Goal: Task Accomplishment & Management: Manage account settings

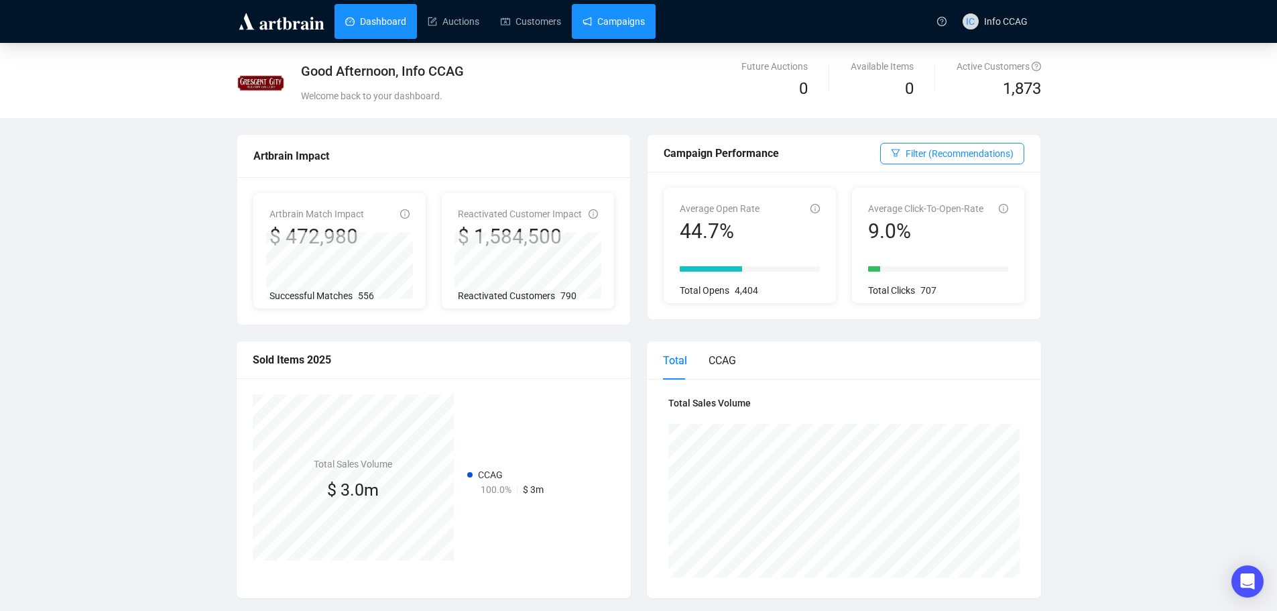
click at [620, 20] on link "Campaigns" at bounding box center [613, 21] width 62 height 35
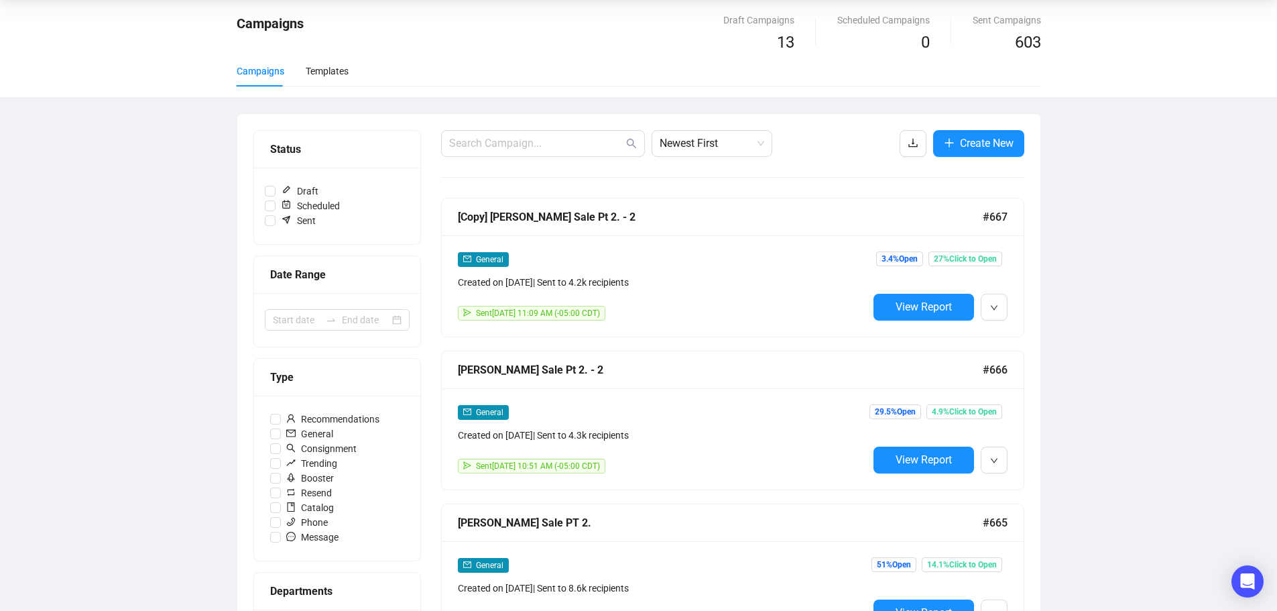
scroll to position [134, 0]
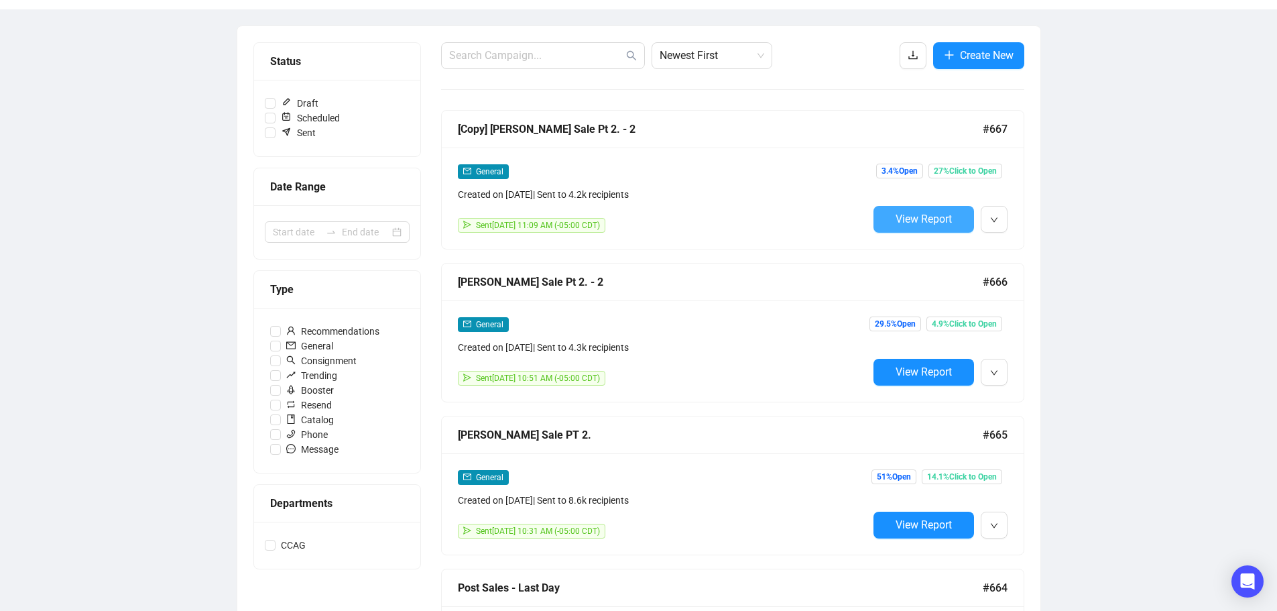
click at [931, 219] on span "View Report" at bounding box center [923, 218] width 56 height 13
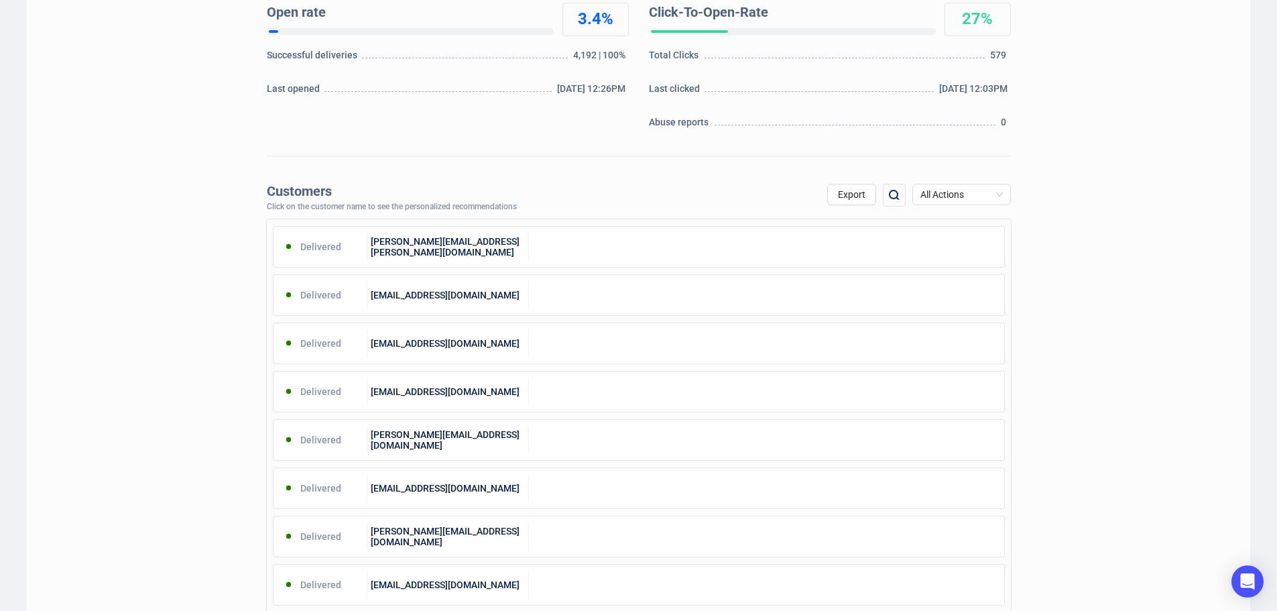
scroll to position [335, 0]
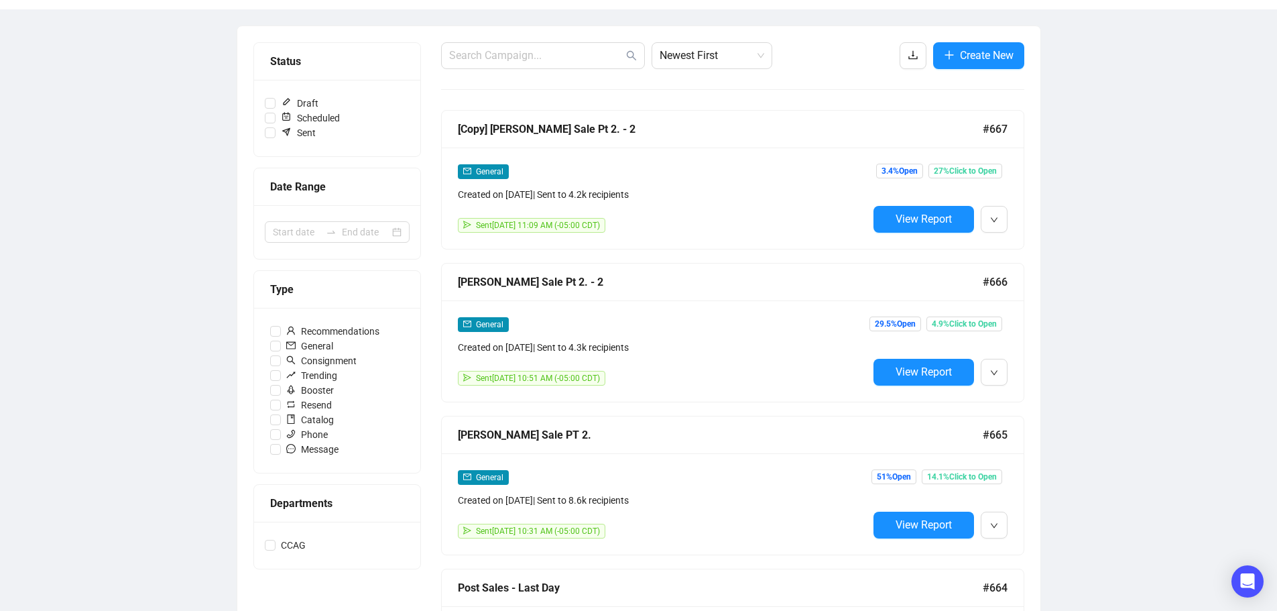
scroll to position [135, 0]
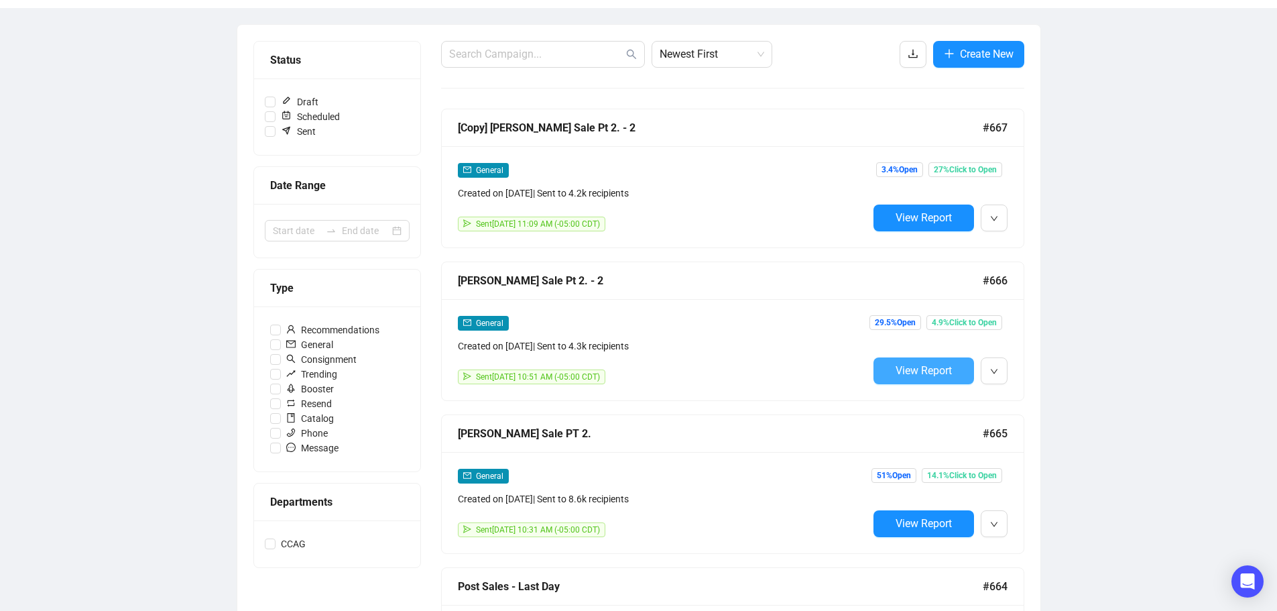
click at [924, 373] on span "View Report" at bounding box center [923, 370] width 56 height 13
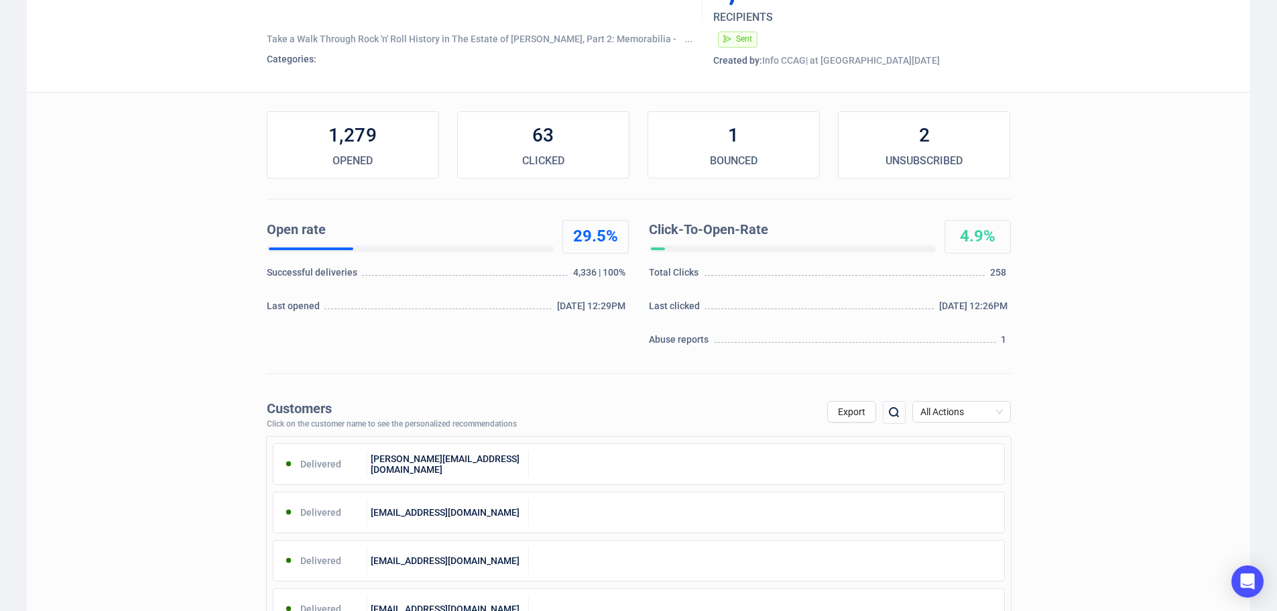
scroll to position [268, 0]
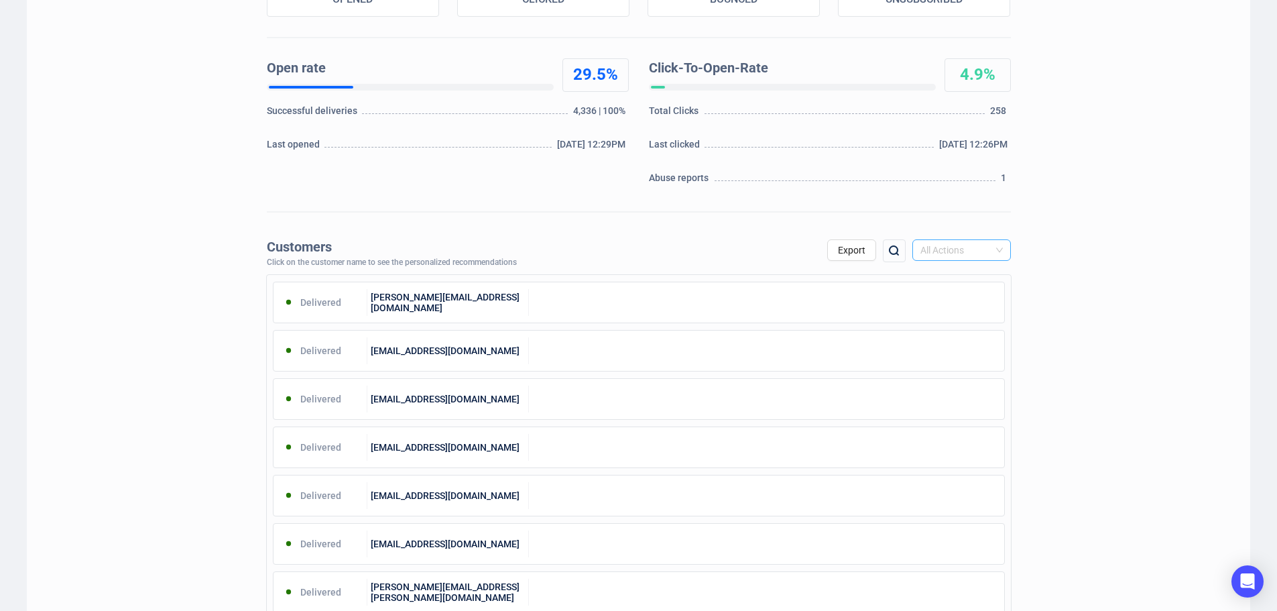
click at [982, 248] on span "All Actions" at bounding box center [961, 250] width 82 height 20
click at [962, 383] on div "Spam Report" at bounding box center [961, 384] width 77 height 15
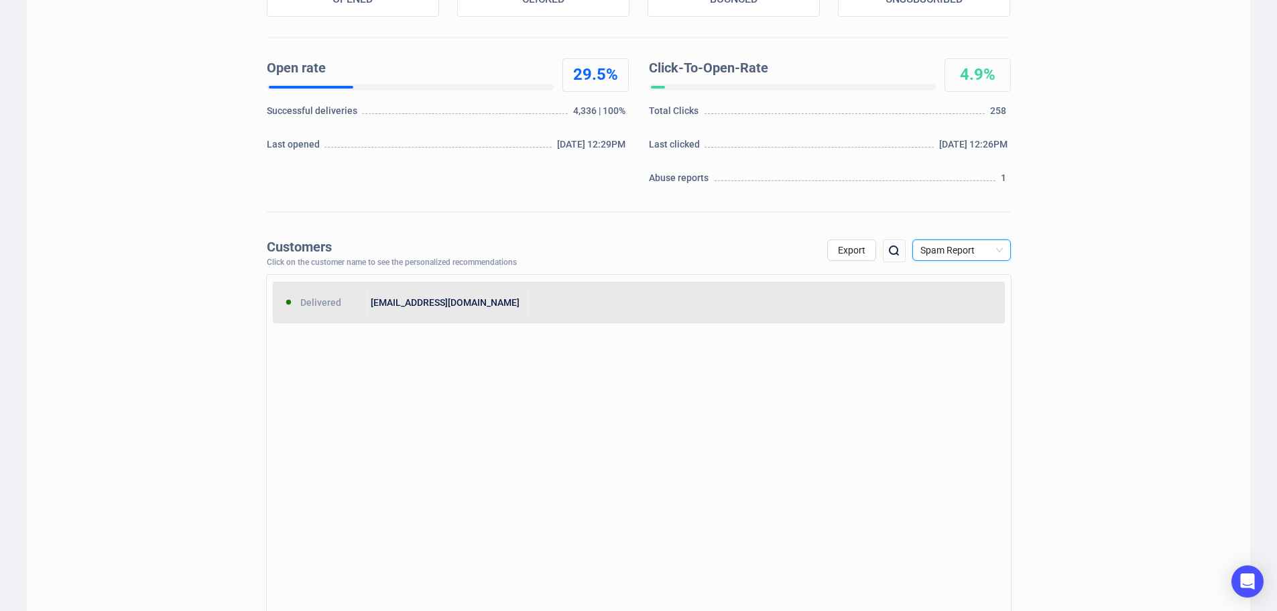
click at [560, 307] on div at bounding box center [766, 302] width 475 height 27
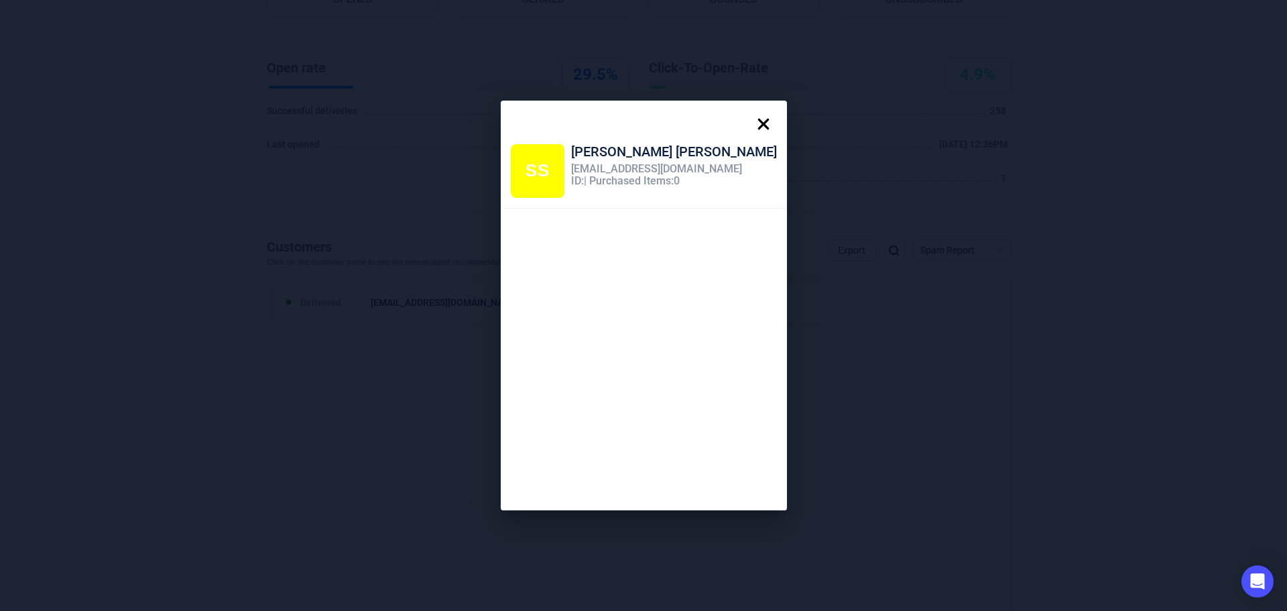
click at [757, 127] on icon at bounding box center [762, 124] width 11 height 11
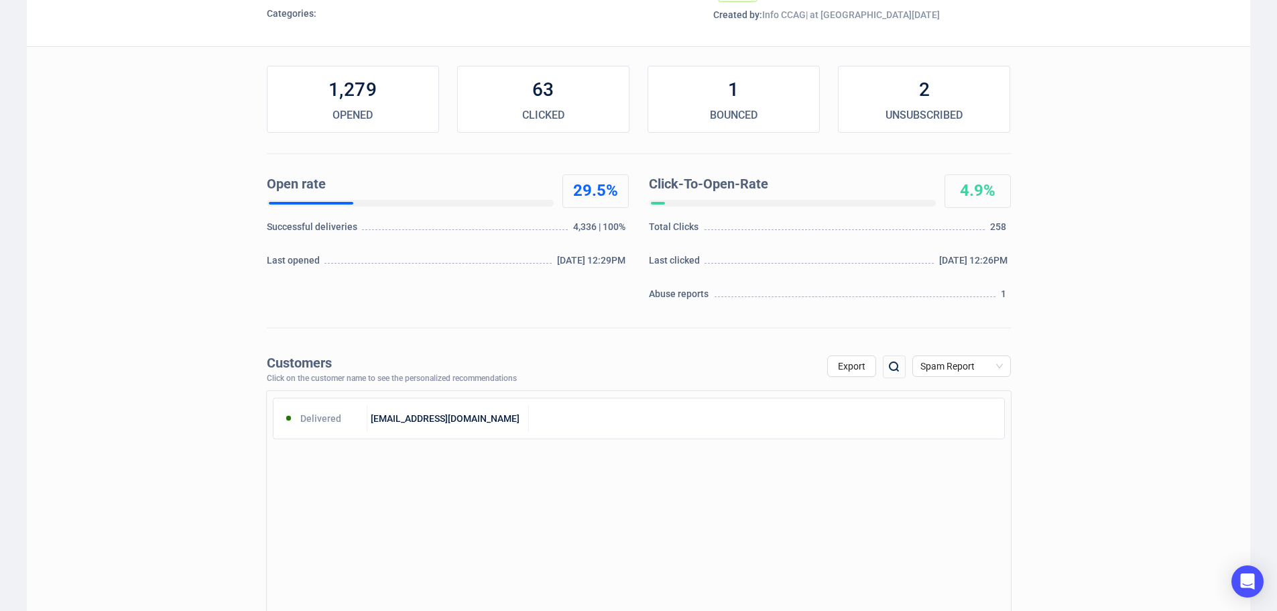
scroll to position [134, 0]
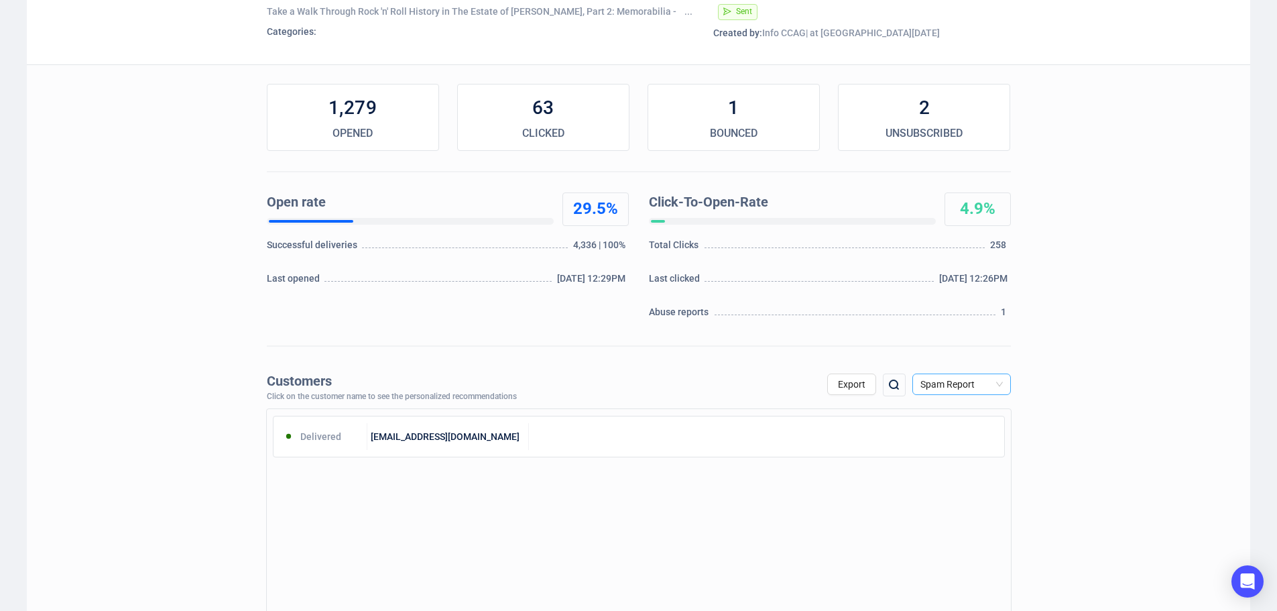
click at [971, 383] on span "Spam Report" at bounding box center [961, 384] width 82 height 20
click at [949, 492] on div "Unsubscribe" at bounding box center [961, 496] width 77 height 15
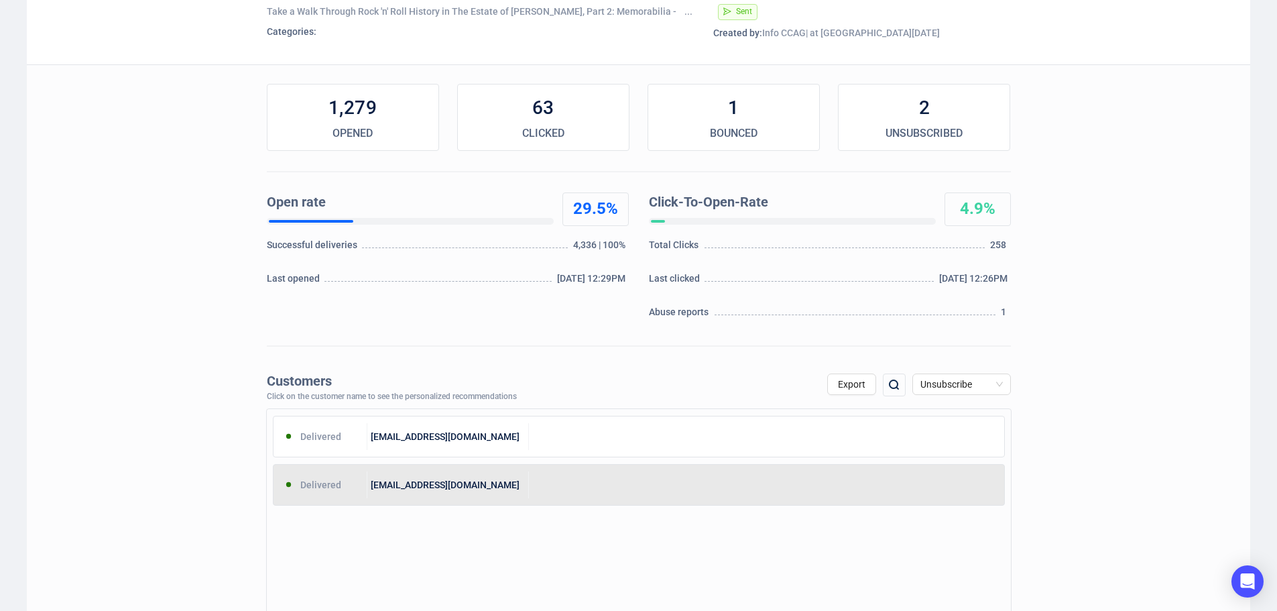
click at [548, 483] on div at bounding box center [766, 484] width 475 height 27
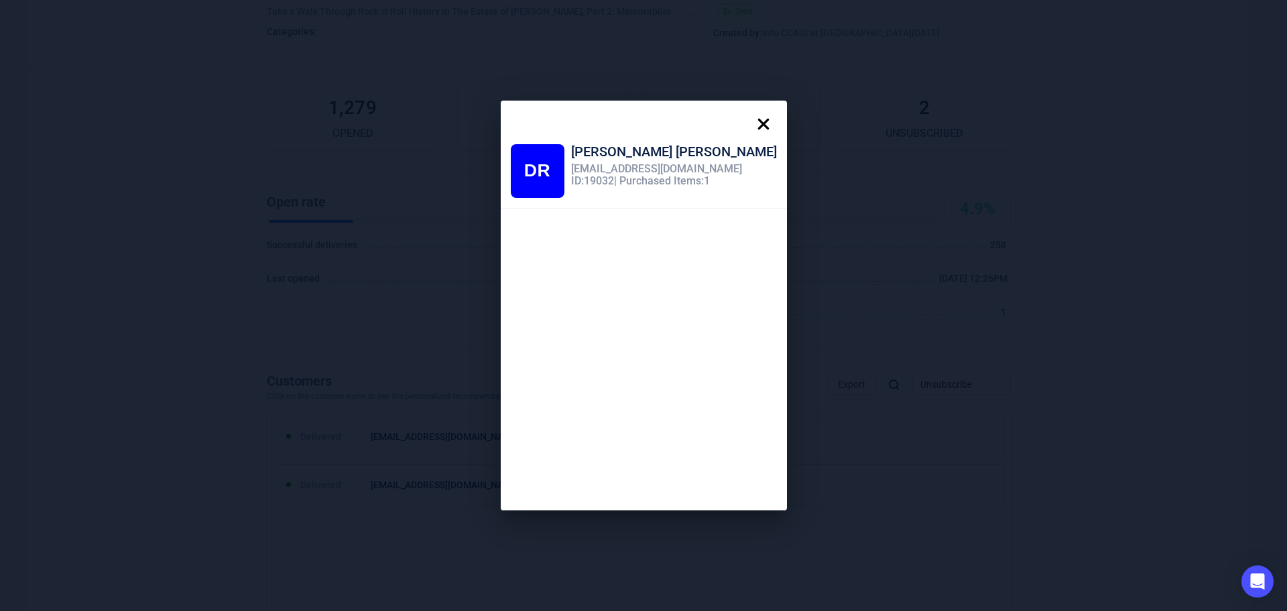
click at [750, 124] on icon at bounding box center [763, 124] width 27 height 27
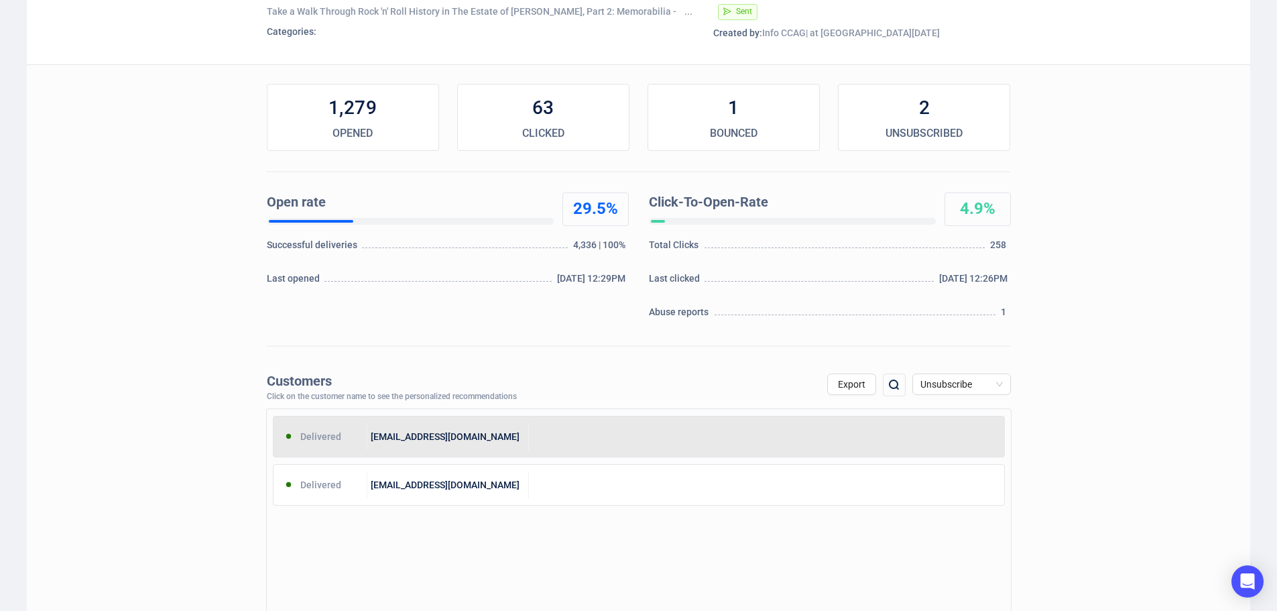
click at [464, 438] on div "[EMAIL_ADDRESS][DOMAIN_NAME]" at bounding box center [448, 436] width 162 height 27
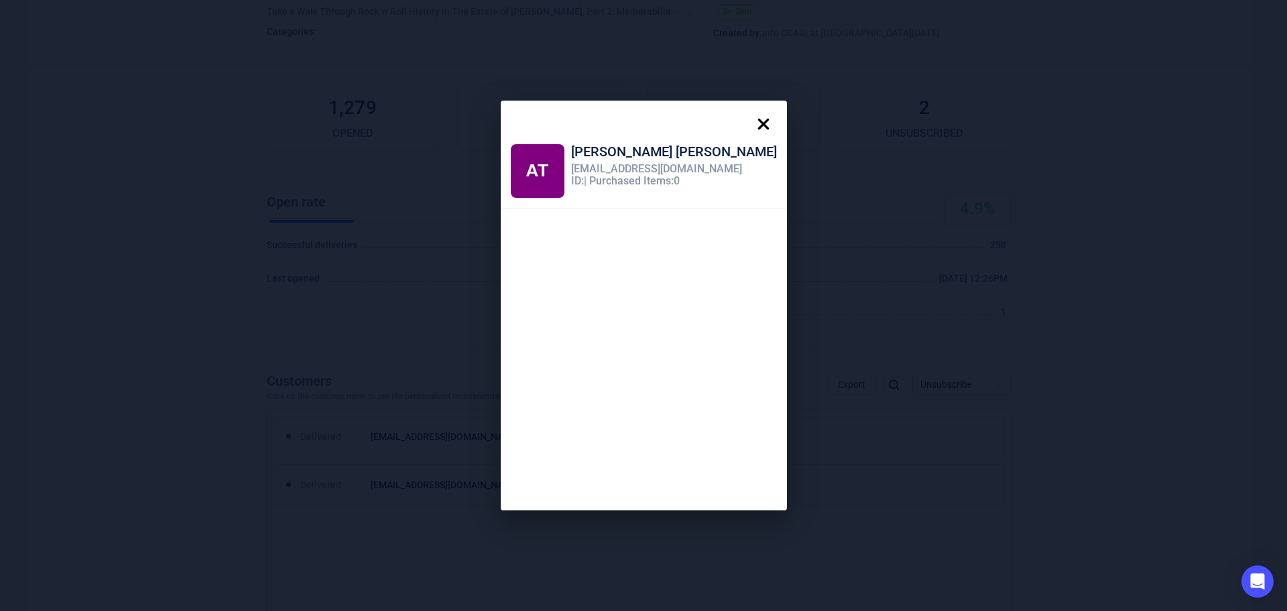
click at [750, 125] on icon at bounding box center [763, 124] width 27 height 27
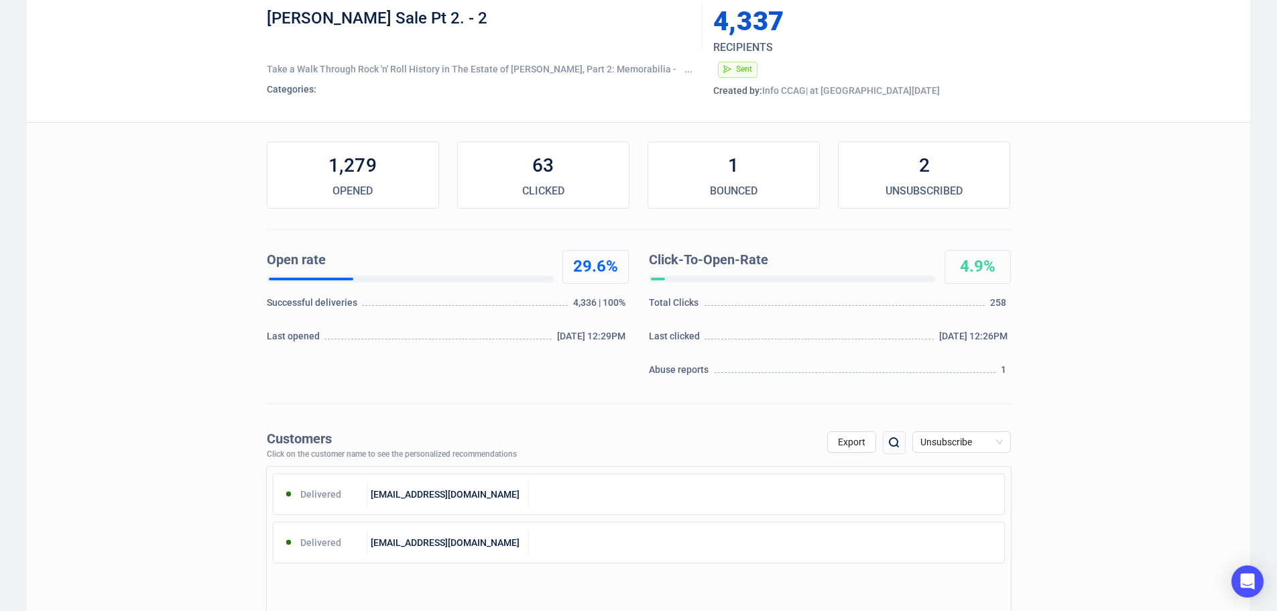
scroll to position [0, 0]
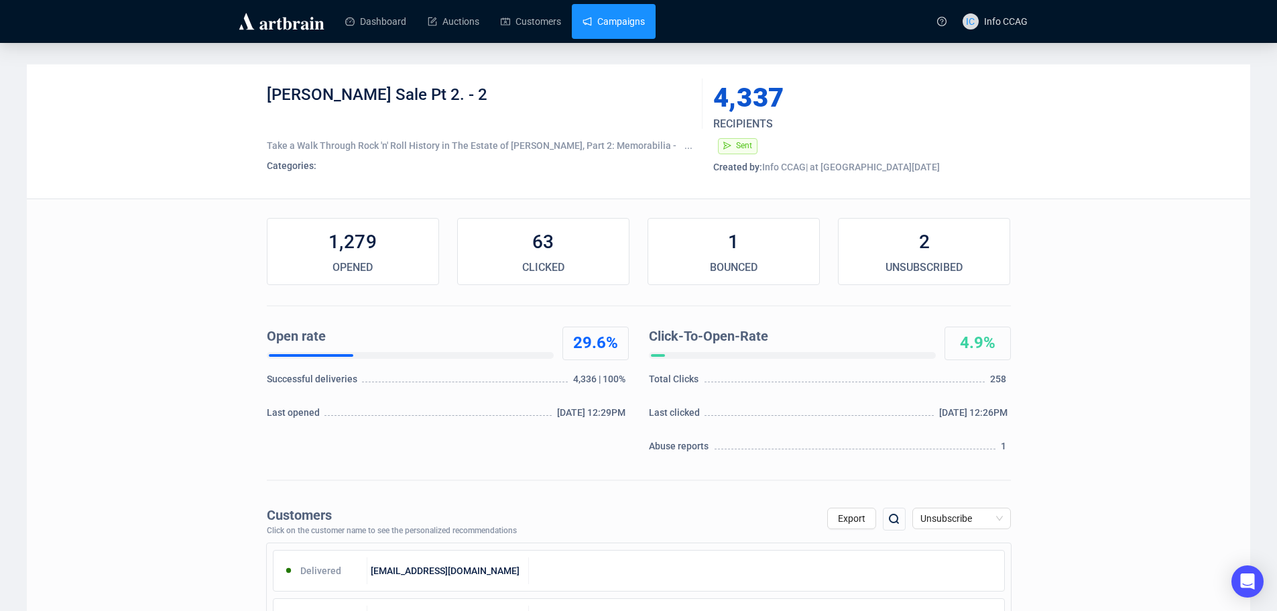
click at [606, 29] on link "Campaigns" at bounding box center [613, 21] width 62 height 35
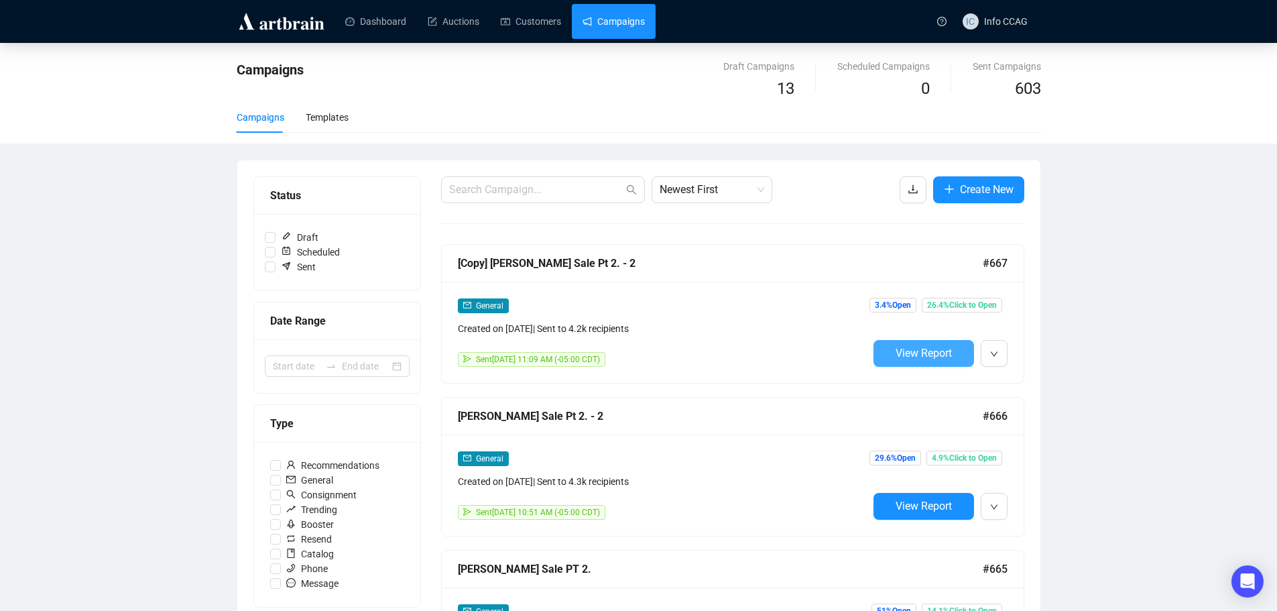
click at [906, 353] on span "View Report" at bounding box center [923, 353] width 56 height 13
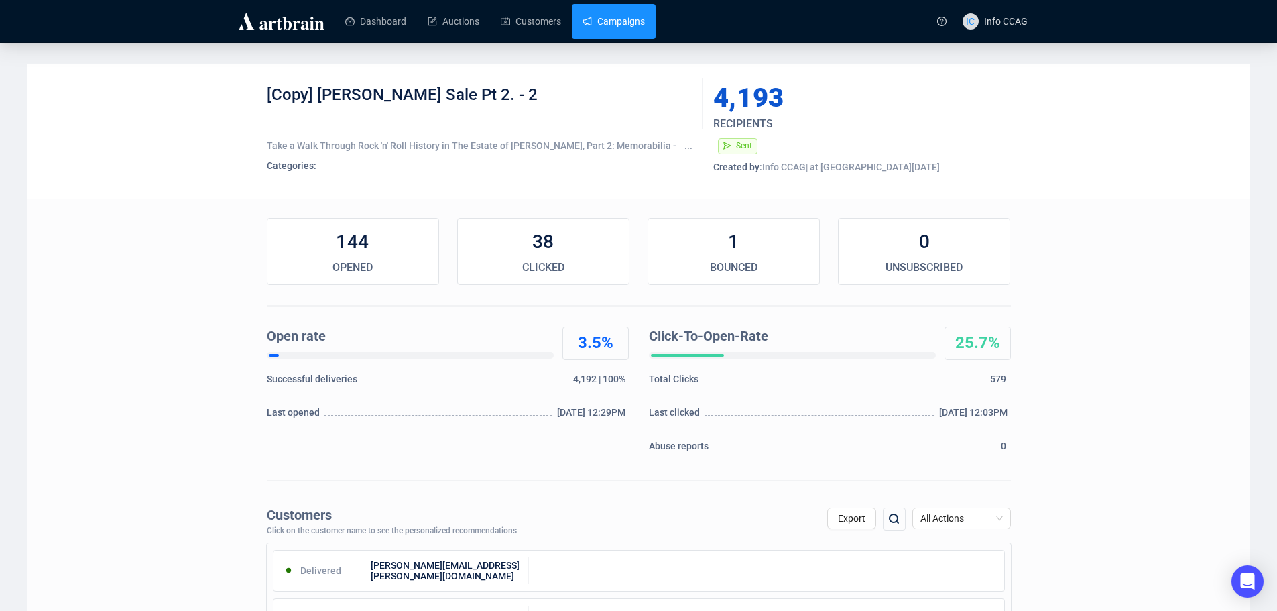
click at [640, 21] on link "Campaigns" at bounding box center [613, 21] width 62 height 35
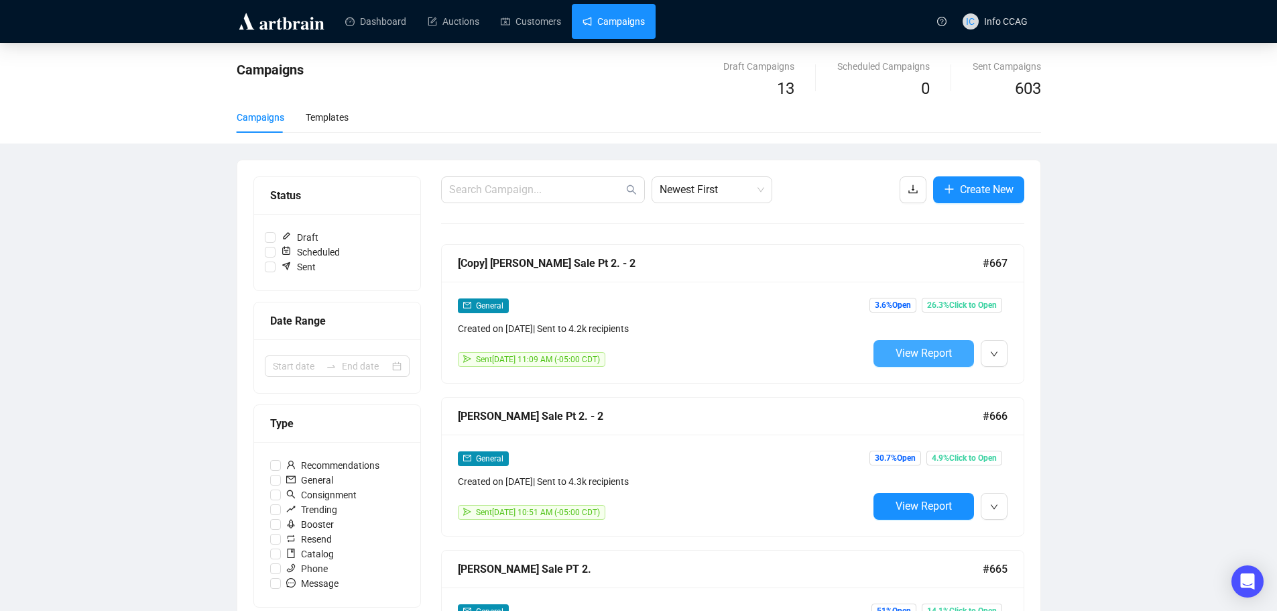
click at [933, 358] on span "View Report" at bounding box center [923, 353] width 56 height 13
click at [914, 506] on span "View Report" at bounding box center [923, 505] width 56 height 13
